Goal: Entertainment & Leisure: Consume media (video, audio)

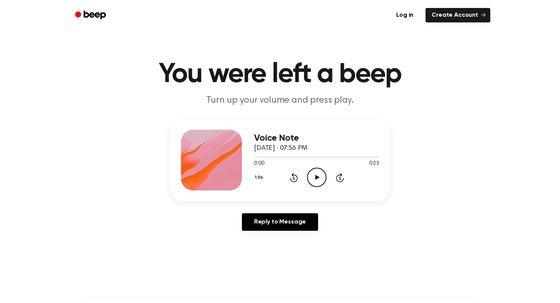
click at [316, 177] on icon at bounding box center [317, 177] width 4 height 5
click at [316, 176] on icon at bounding box center [317, 177] width 4 height 5
click at [315, 180] on icon "Play Audio" at bounding box center [316, 177] width 19 height 19
